Goal: Task Accomplishment & Management: Complete application form

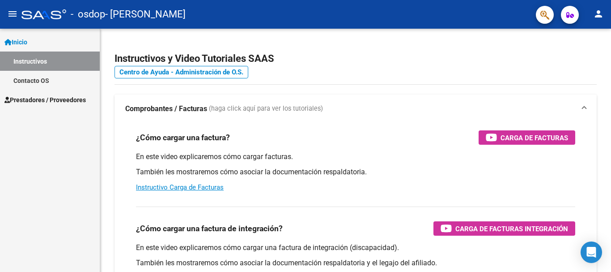
click at [45, 98] on span "Prestadores / Proveedores" at bounding box center [44, 100] width 81 height 10
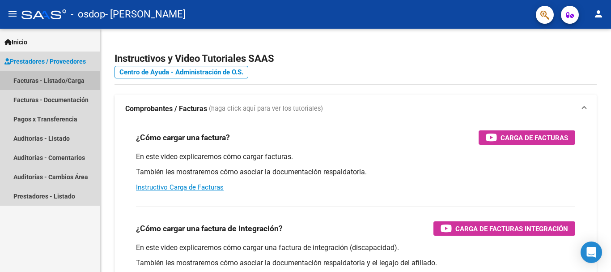
click at [54, 78] on link "Facturas - Listado/Carga" at bounding box center [50, 80] width 100 height 19
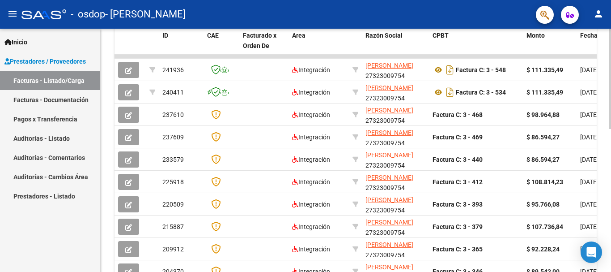
scroll to position [281, 0]
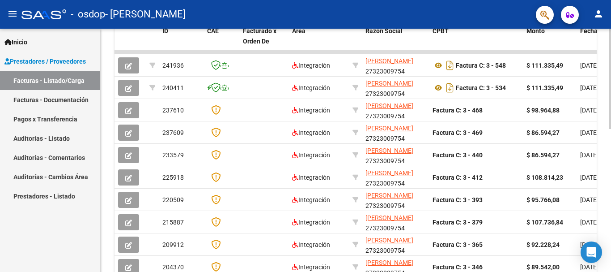
click at [611, 202] on div at bounding box center [610, 196] width 2 height 100
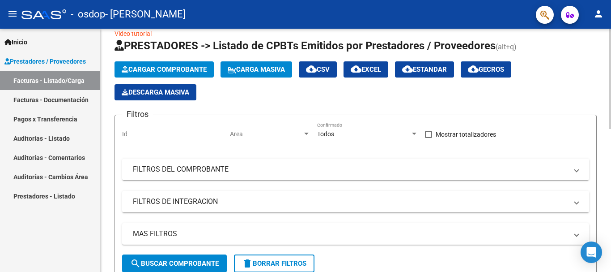
scroll to position [0, 0]
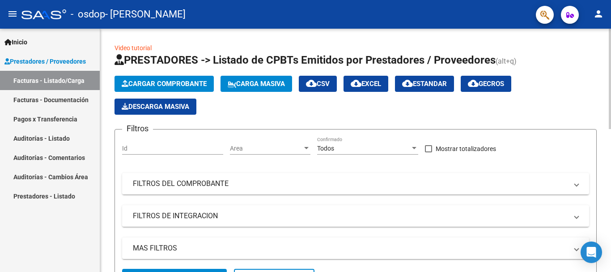
click at [180, 81] on span "Cargar Comprobante" at bounding box center [164, 84] width 85 height 8
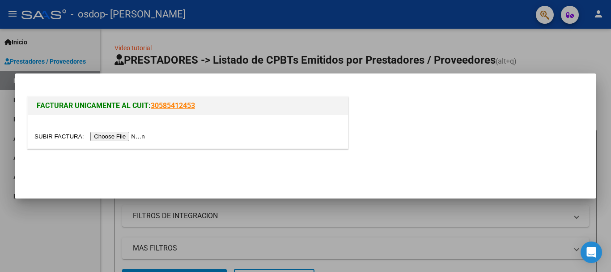
click at [117, 135] on input "file" at bounding box center [90, 136] width 113 height 9
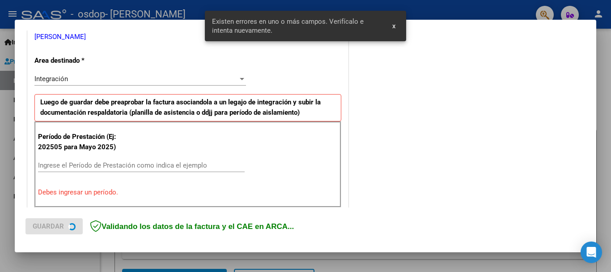
scroll to position [207, 0]
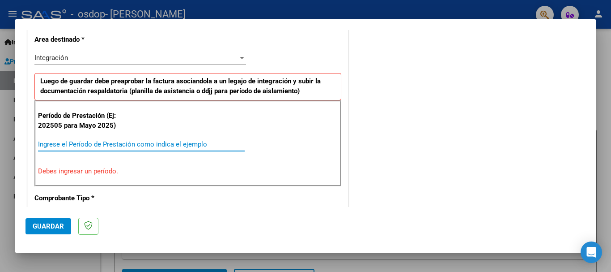
click at [74, 145] on input "Ingrese el Período de Prestación como indica el ejemplo" at bounding box center [141, 144] width 207 height 8
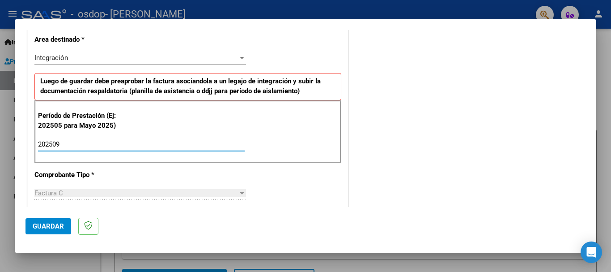
type input "202509"
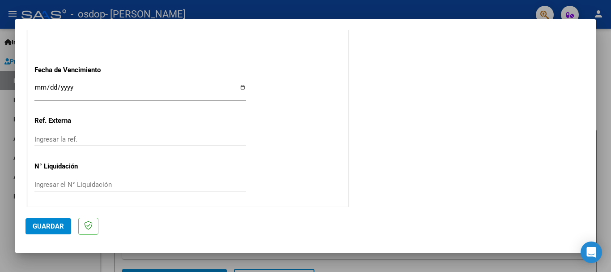
scroll to position [611, 0]
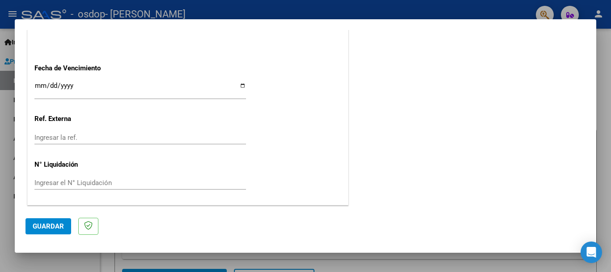
click at [44, 229] on span "Guardar" at bounding box center [48, 226] width 31 height 8
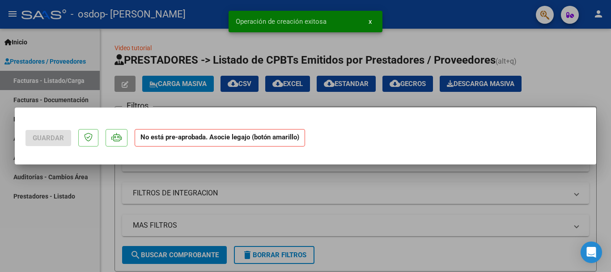
scroll to position [0, 0]
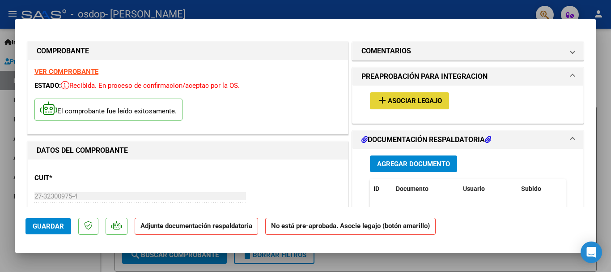
click at [403, 98] on span "Asociar Legajo" at bounding box center [415, 101] width 54 height 8
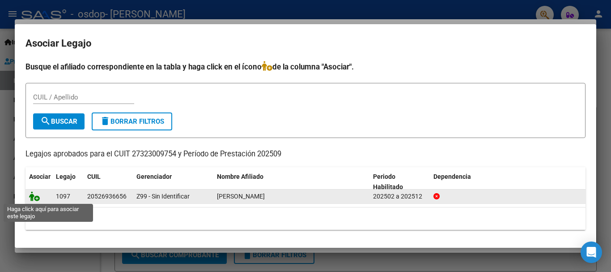
click at [30, 198] on icon at bounding box center [34, 196] width 11 height 10
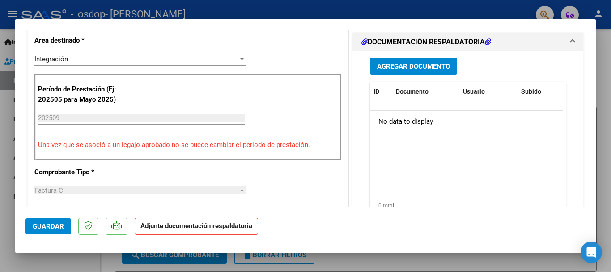
scroll to position [239, 0]
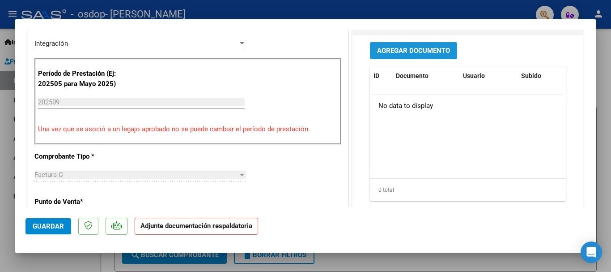
click at [441, 53] on span "Agregar Documento" at bounding box center [413, 51] width 73 height 8
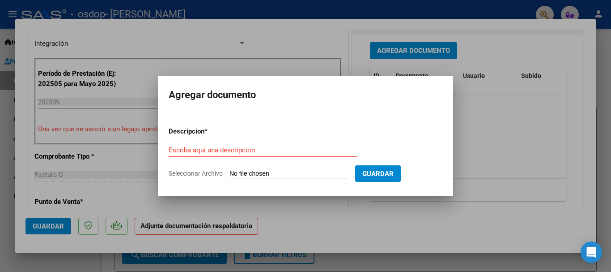
click at [217, 173] on span "Seleccionar Archivo" at bounding box center [196, 173] width 54 height 7
click at [230, 173] on input "Seleccionar Archivo" at bounding box center [289, 174] width 119 height 9
type input "C:\fakepath\Asistencia.pdf"
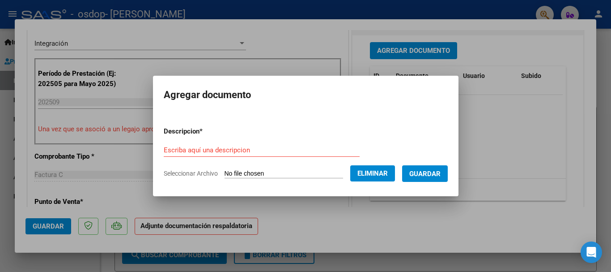
click at [207, 144] on div "Escriba aquí una descripcion" at bounding box center [262, 149] width 196 height 13
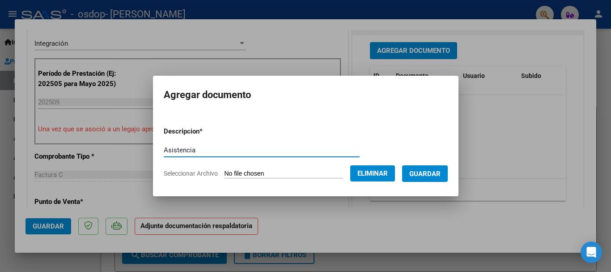
type input "Asistencia"
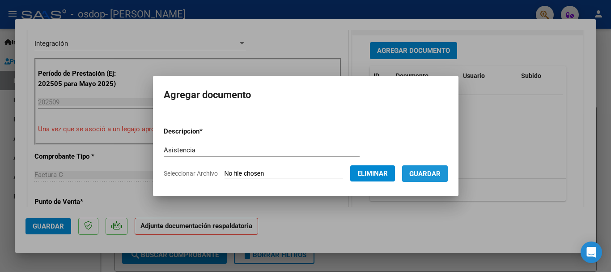
click at [426, 172] on span "Guardar" at bounding box center [424, 174] width 31 height 8
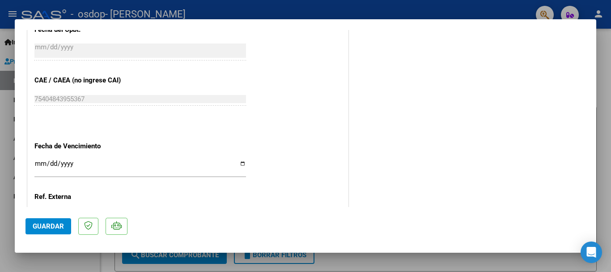
scroll to position [624, 0]
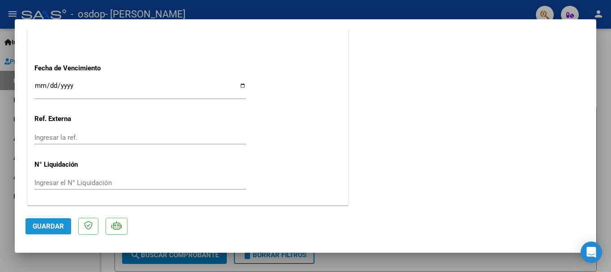
click at [53, 228] on span "Guardar" at bounding box center [48, 226] width 31 height 8
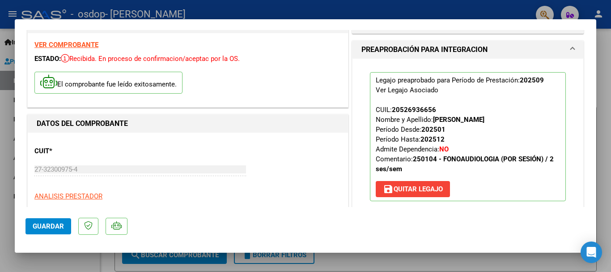
scroll to position [0, 0]
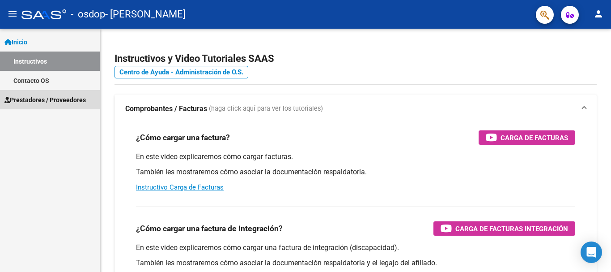
click at [60, 99] on span "Prestadores / Proveedores" at bounding box center [44, 100] width 81 height 10
click at [45, 102] on span "Prestadores / Proveedores" at bounding box center [44, 100] width 81 height 10
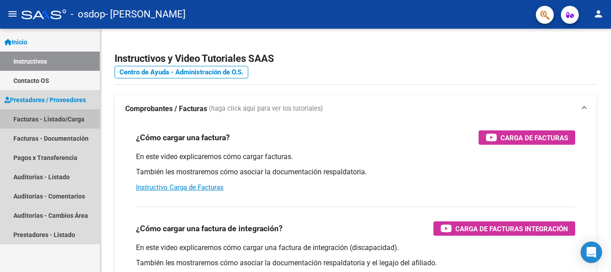
click at [45, 119] on link "Facturas - Listado/Carga" at bounding box center [50, 118] width 100 height 19
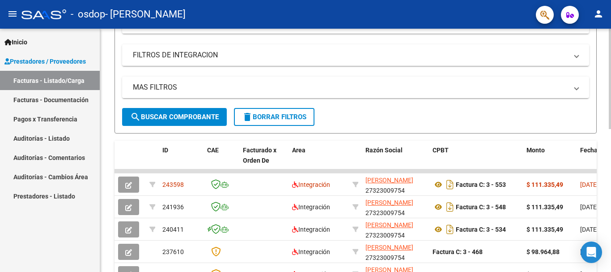
click at [611, 177] on div at bounding box center [610, 146] width 2 height 100
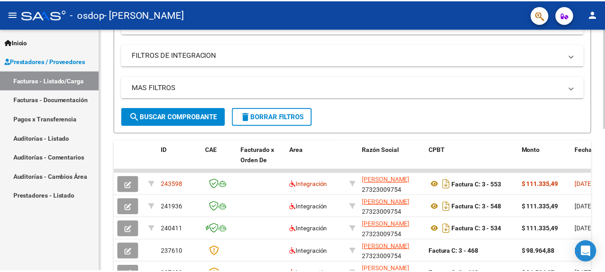
scroll to position [163, 0]
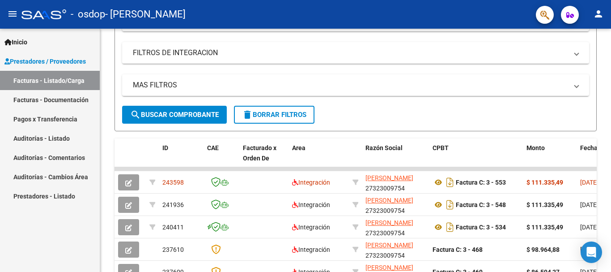
click at [598, 14] on mat-icon "person" at bounding box center [598, 14] width 11 height 11
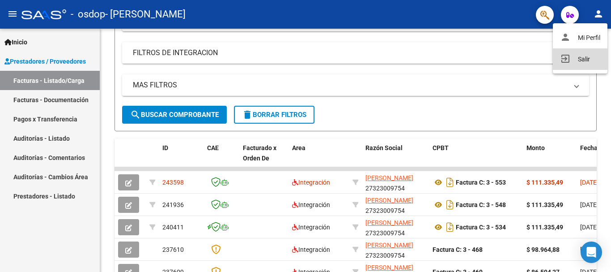
click at [580, 60] on button "exit_to_app Salir" at bounding box center [580, 58] width 55 height 21
